Goal: Check status: Check status

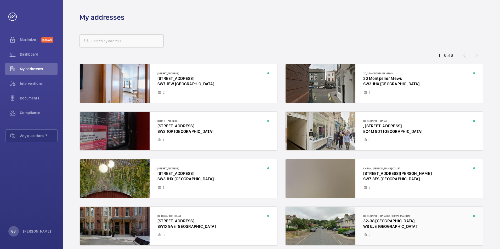
click at [381, 222] on div at bounding box center [383, 226] width 197 height 39
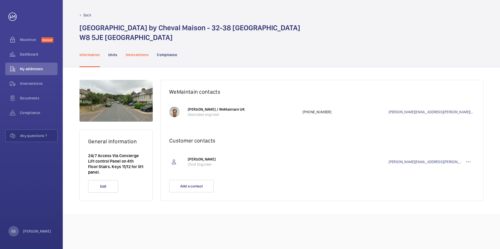
click at [139, 55] on p "Interventions" at bounding box center [137, 54] width 23 height 5
